Goal: Task Accomplishment & Management: Use online tool/utility

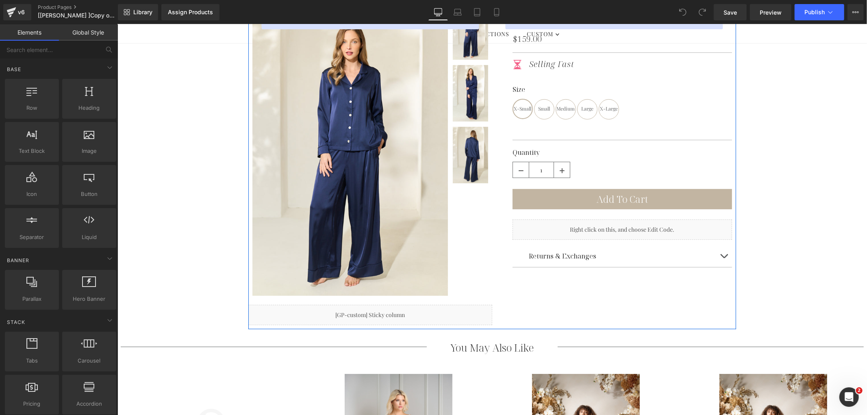
scroll to position [45, 0]
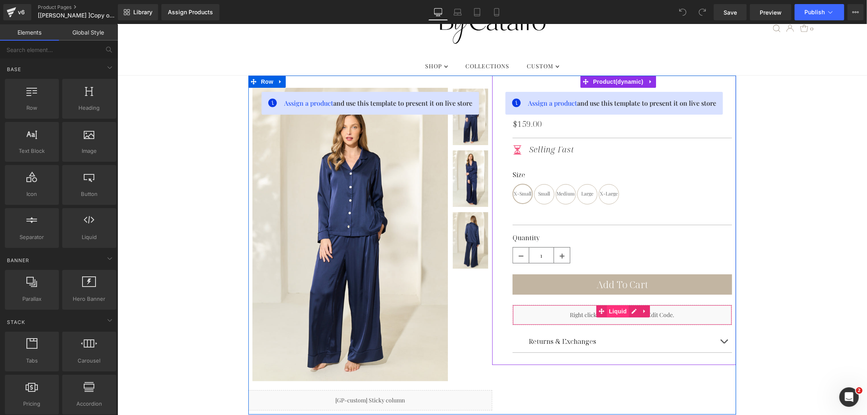
drag, startPoint x: 624, startPoint y: 315, endPoint x: 621, endPoint y: 304, distance: 10.8
click at [624, 315] on span "Liquid" at bounding box center [617, 311] width 22 height 12
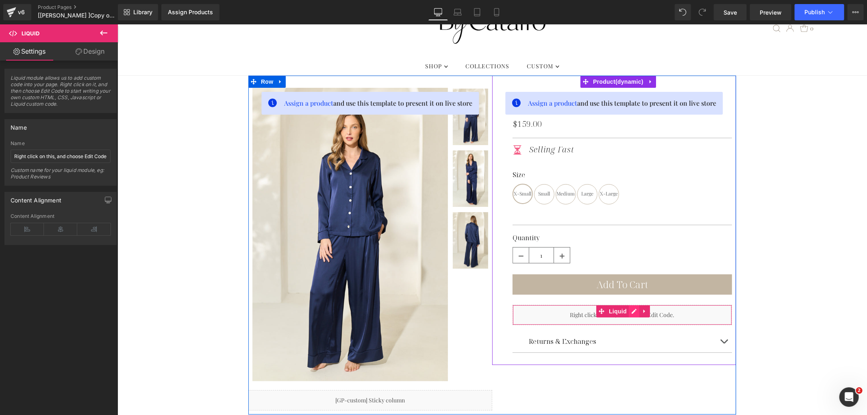
click at [632, 309] on div "Liquid" at bounding box center [621, 314] width 219 height 20
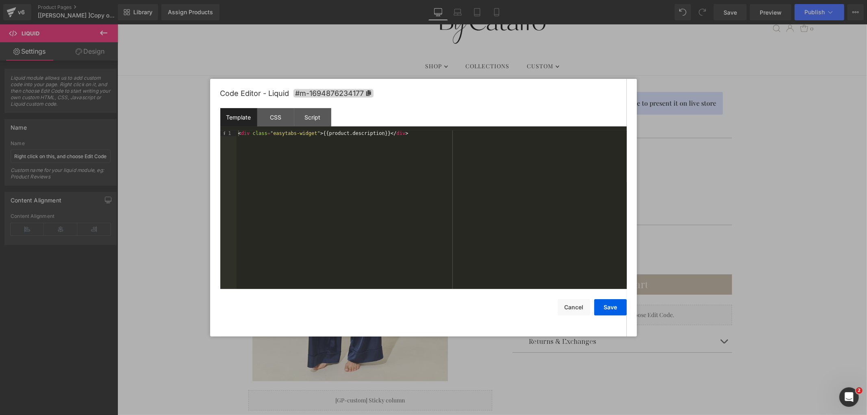
click at [693, 188] on div at bounding box center [433, 207] width 867 height 415
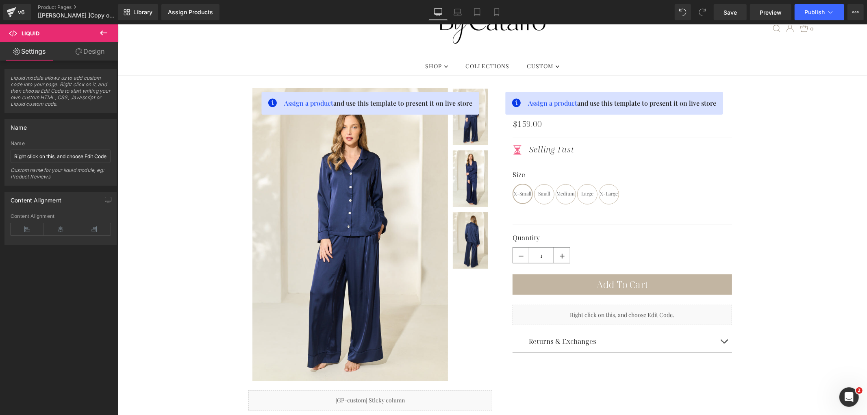
click at [99, 33] on icon at bounding box center [104, 33] width 10 height 10
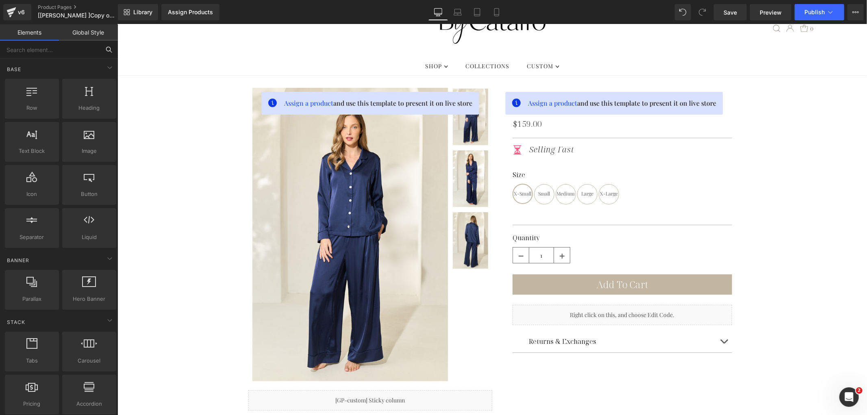
click at [40, 45] on input "text" at bounding box center [50, 50] width 100 height 18
click at [50, 50] on input "text" at bounding box center [50, 50] width 100 height 18
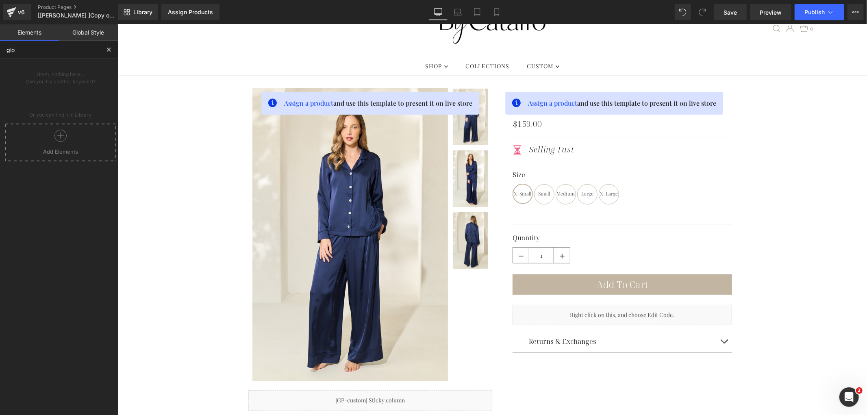
type input "glo"
click at [18, 50] on input "glo" at bounding box center [50, 50] width 100 height 18
drag, startPoint x: 18, startPoint y: 50, endPoint x: -14, endPoint y: 56, distance: 32.5
click at [0, 56] on html "Liquid You are previewing how the will restyle your page. You can not edit Elem…" at bounding box center [433, 207] width 867 height 415
type input "liquuid"
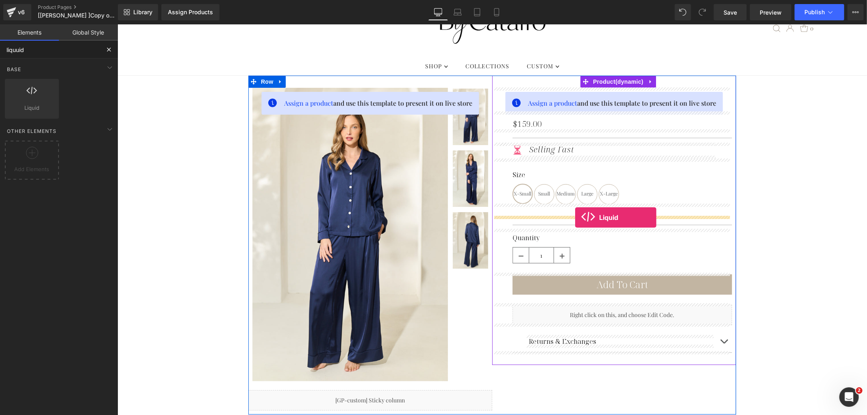
drag, startPoint x: 144, startPoint y: 119, endPoint x: 575, endPoint y: 217, distance: 441.3
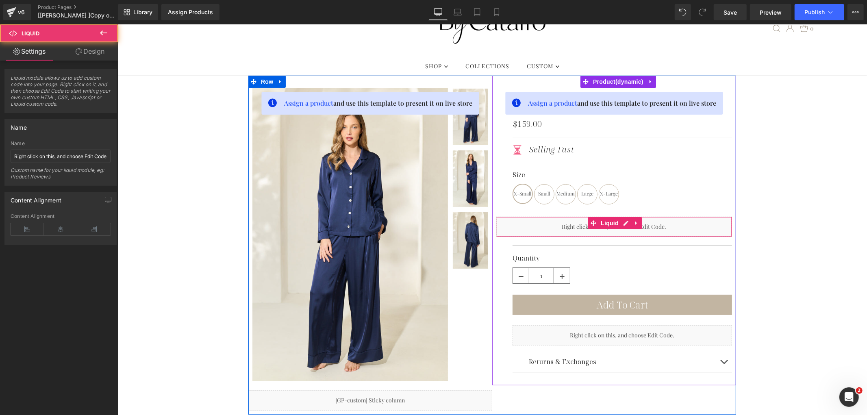
click at [554, 229] on div "Liquid" at bounding box center [614, 226] width 236 height 20
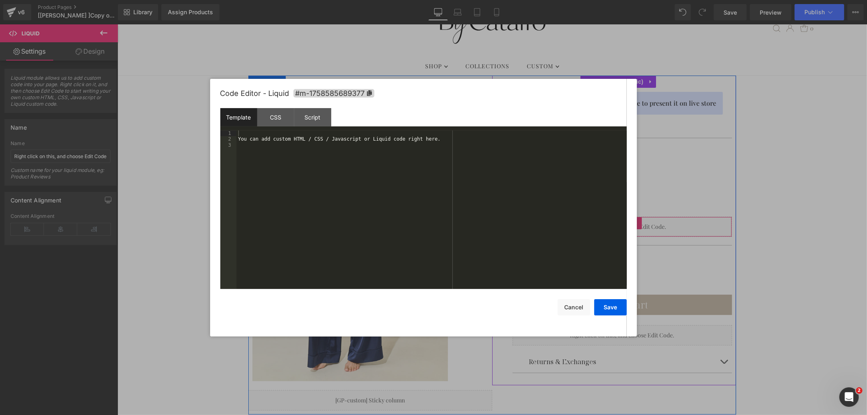
click at [619, 223] on div "Liquid" at bounding box center [614, 226] width 236 height 20
click at [411, 144] on div "You can add custom HTML / CSS / Javascript or Liquid code right here." at bounding box center [432, 215] width 390 height 170
click at [618, 306] on button "Save" at bounding box center [610, 307] width 33 height 16
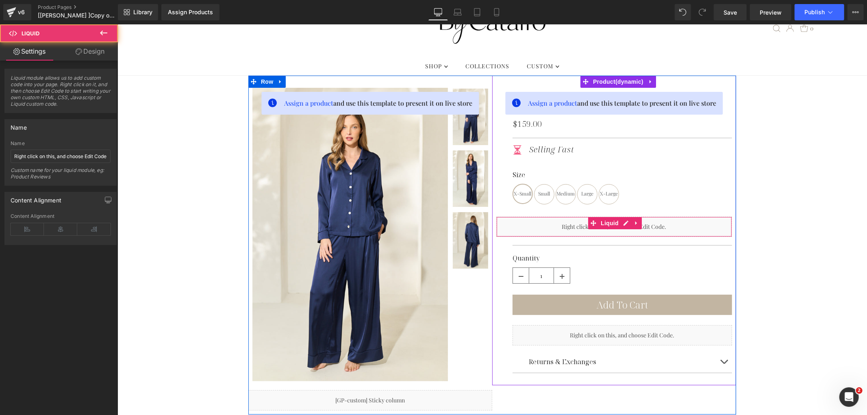
click at [532, 225] on div "Liquid" at bounding box center [614, 226] width 236 height 20
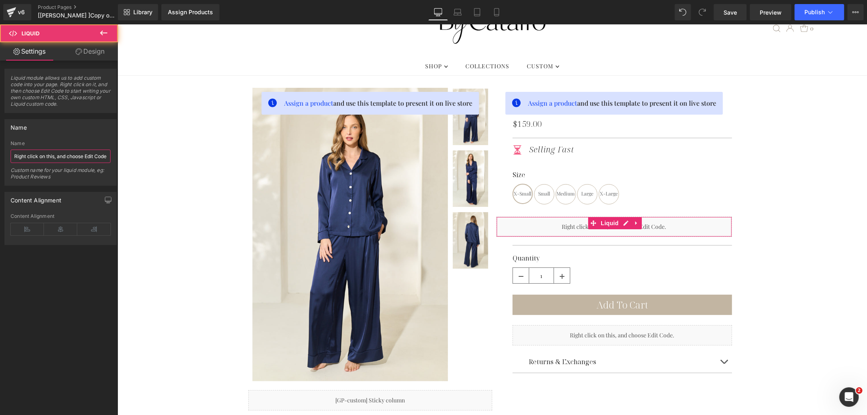
click at [65, 150] on input "Right click on this, and choose Edit Code." at bounding box center [61, 156] width 100 height 13
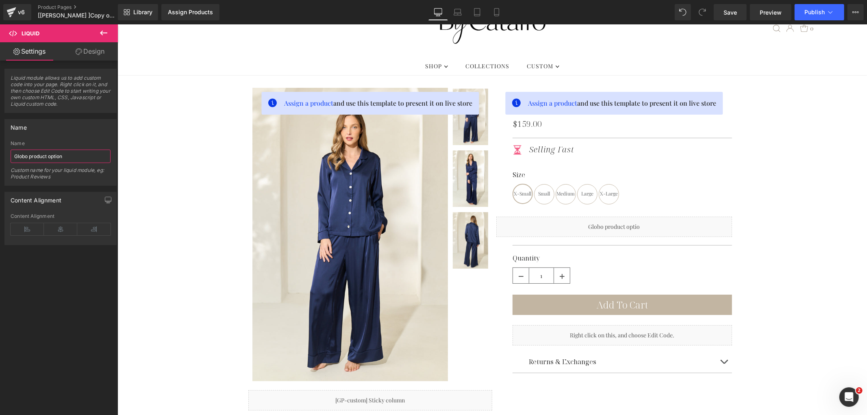
type input "Globo product options"
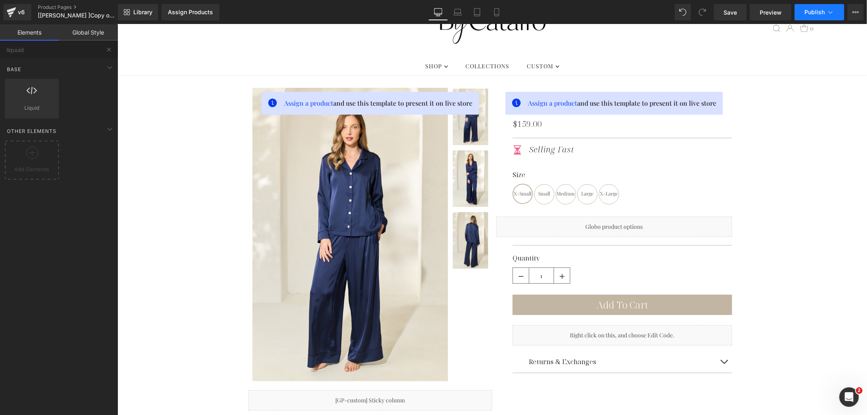
click at [822, 13] on span "Publish" at bounding box center [814, 12] width 20 height 7
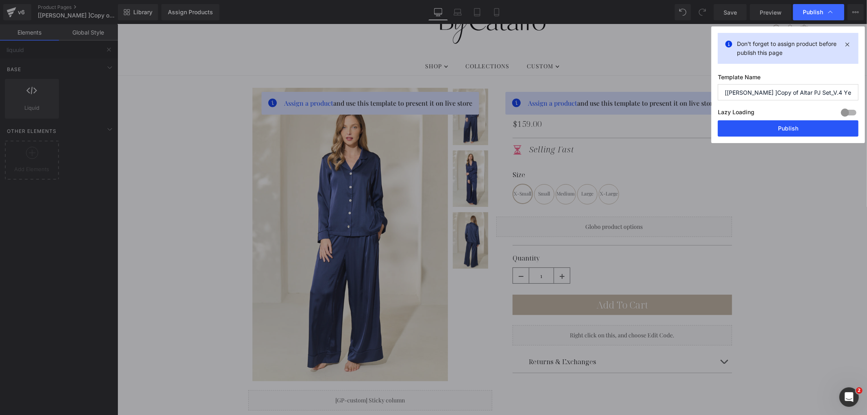
click at [782, 130] on button "Publish" at bounding box center [788, 128] width 141 height 16
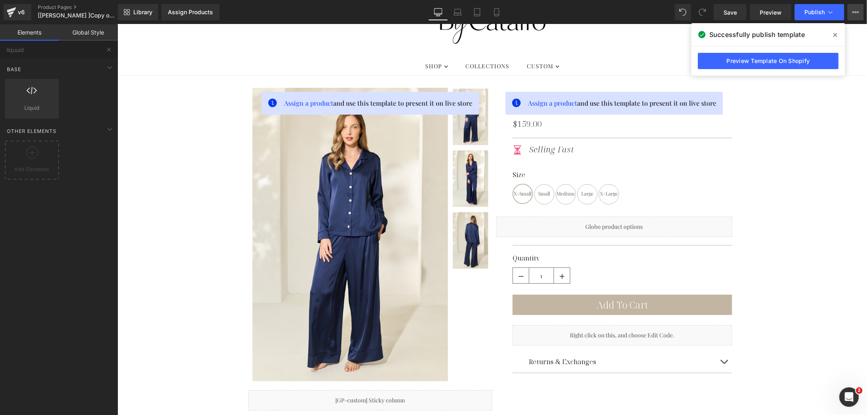
click at [856, 15] on button "View Live Page View with current Template Save Template to Library Schedule Pub…" at bounding box center [855, 12] width 16 height 16
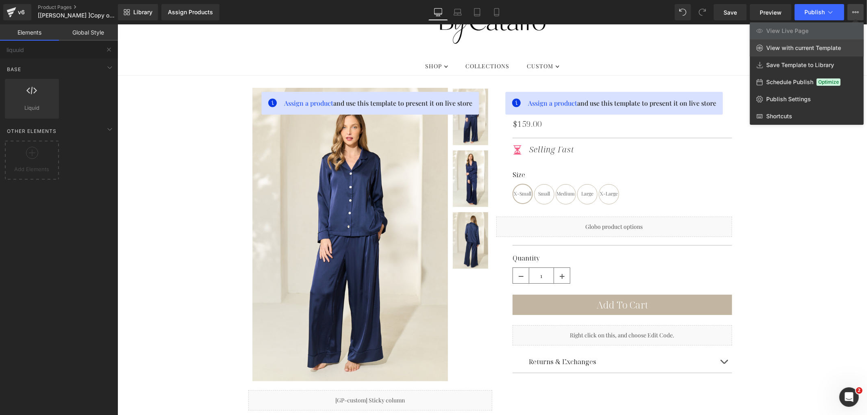
click at [804, 52] on link "View with current Template" at bounding box center [807, 47] width 114 height 17
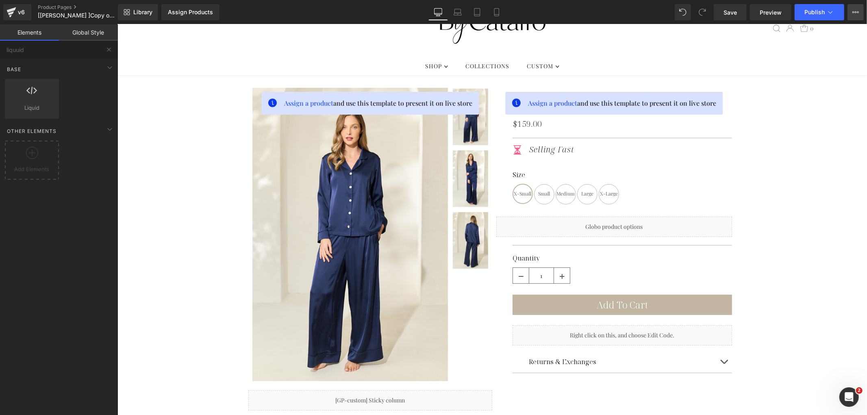
click at [858, 11] on icon at bounding box center [858, 12] width 2 height 2
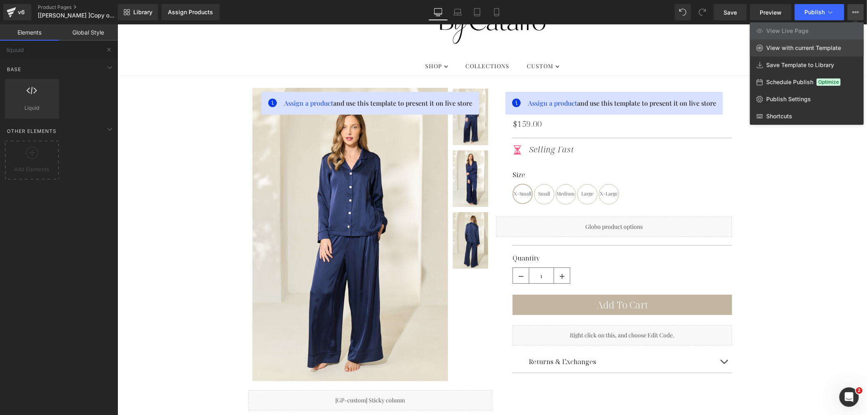
click at [799, 51] on span "View with current Template" at bounding box center [803, 47] width 75 height 7
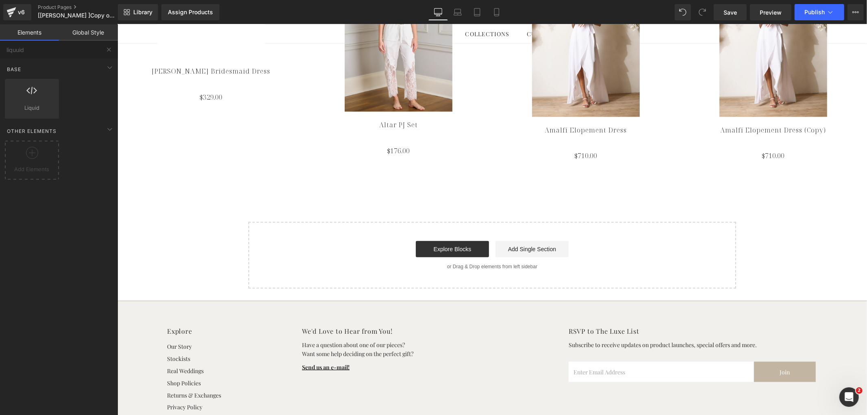
scroll to position [478, 0]
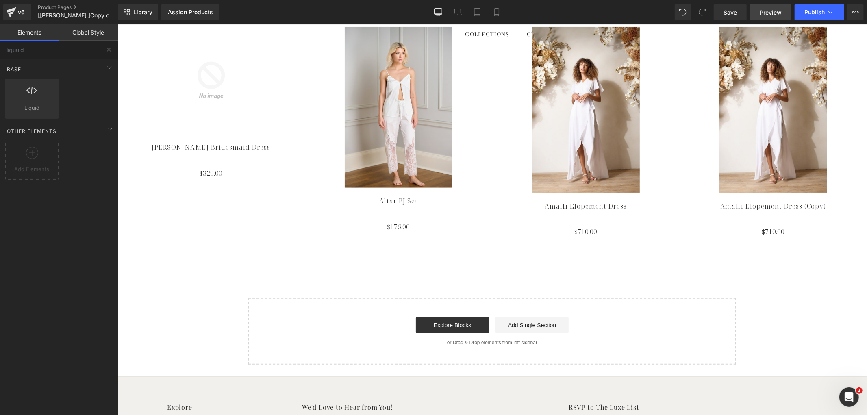
click at [763, 9] on span "Preview" at bounding box center [771, 12] width 22 height 9
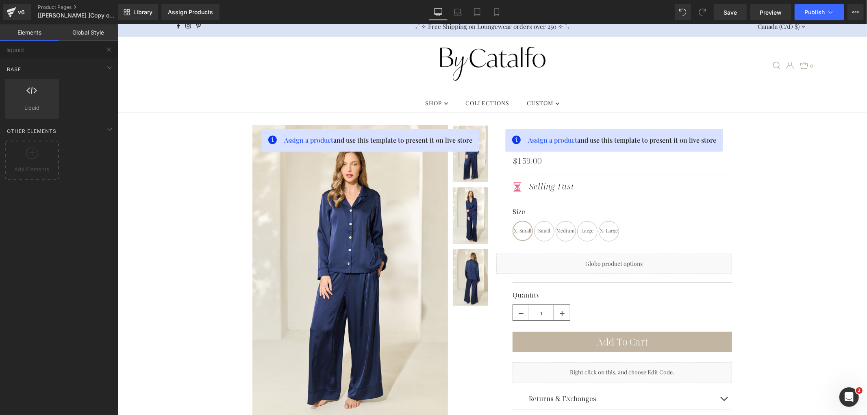
scroll to position [0, 0]
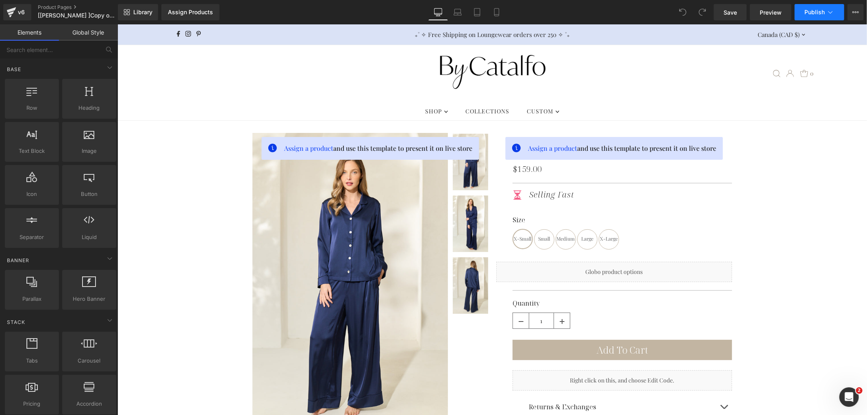
click at [836, 11] on button "Publish" at bounding box center [820, 12] width 50 height 16
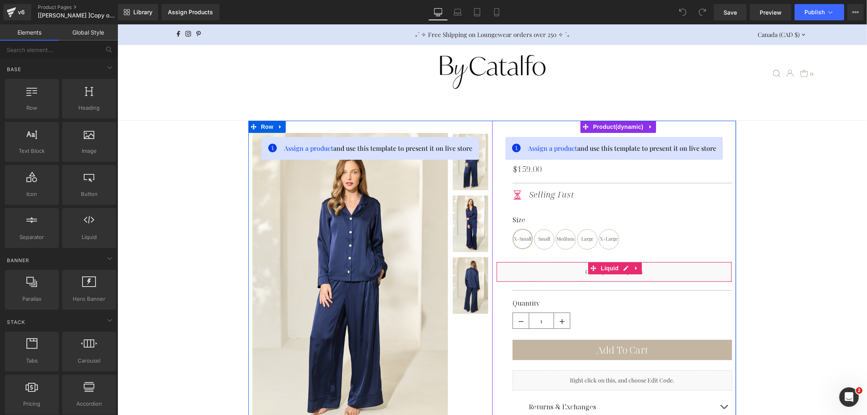
click at [621, 266] on div "Liquid" at bounding box center [614, 271] width 236 height 20
